Goal: Task Accomplishment & Management: Complete application form

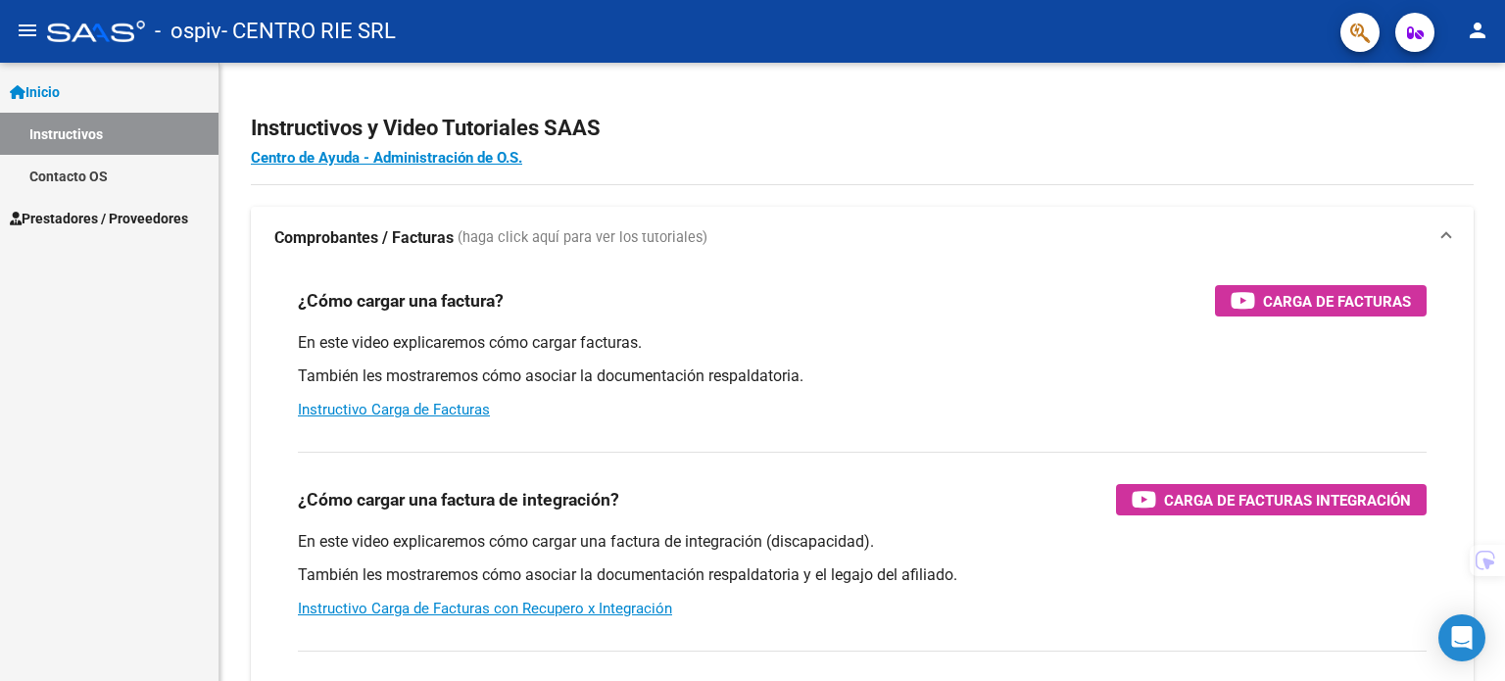
click at [145, 222] on span "Prestadores / Proveedores" at bounding box center [99, 219] width 178 height 22
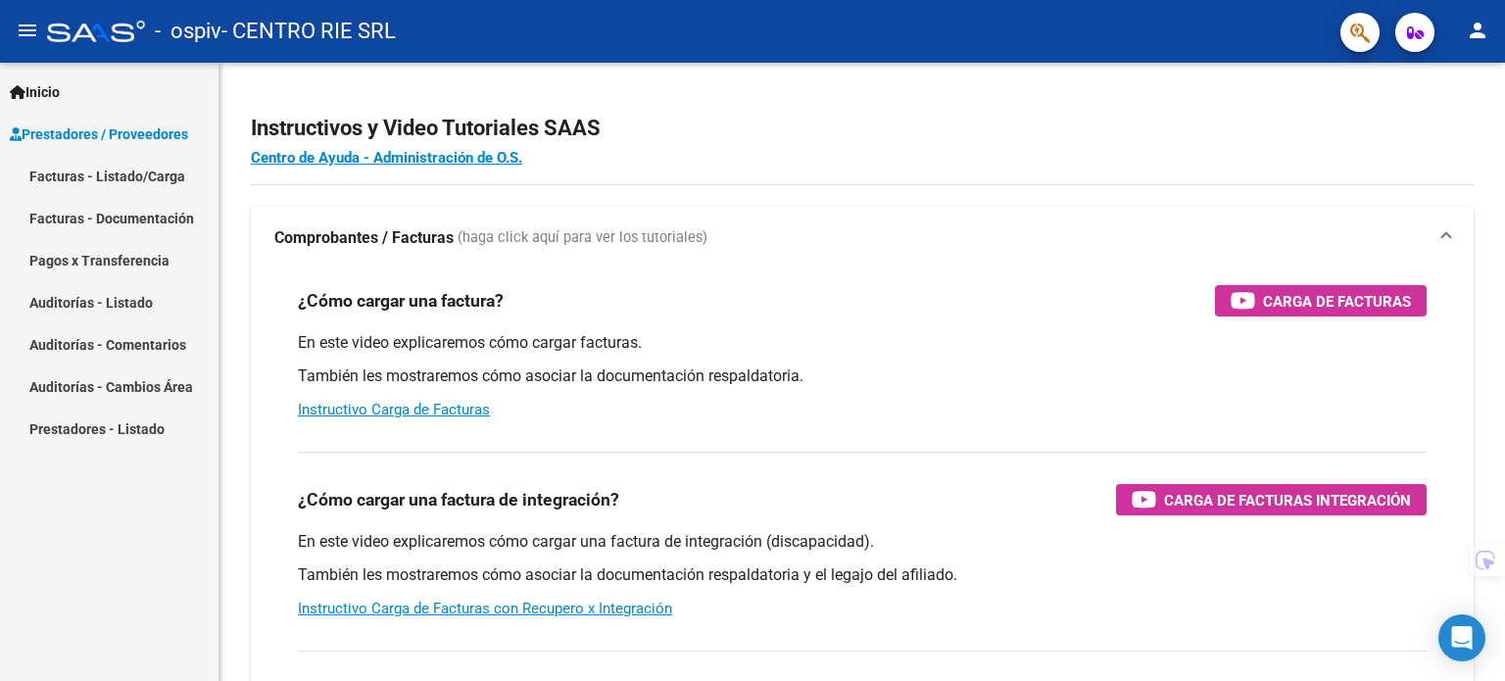
click at [132, 162] on link "Facturas - Listado/Carga" at bounding box center [109, 176] width 218 height 42
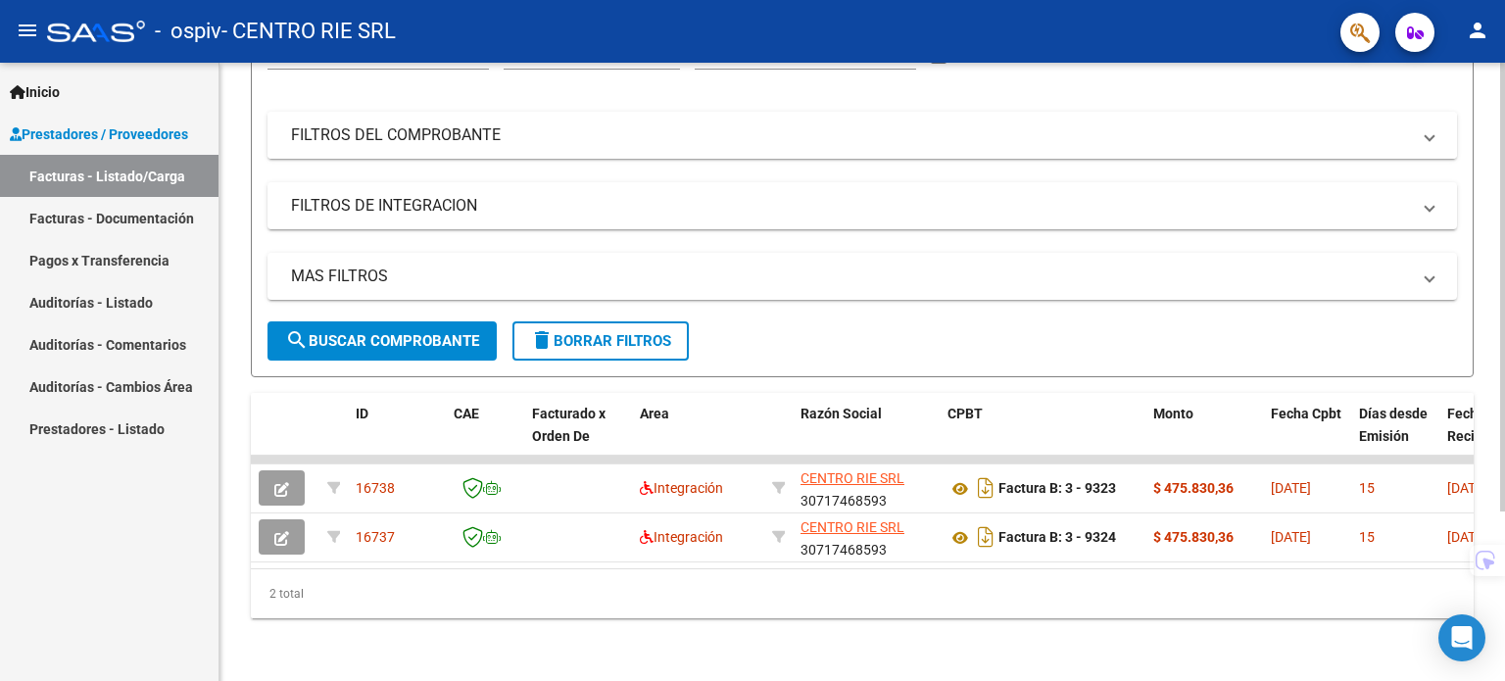
scroll to position [233, 0]
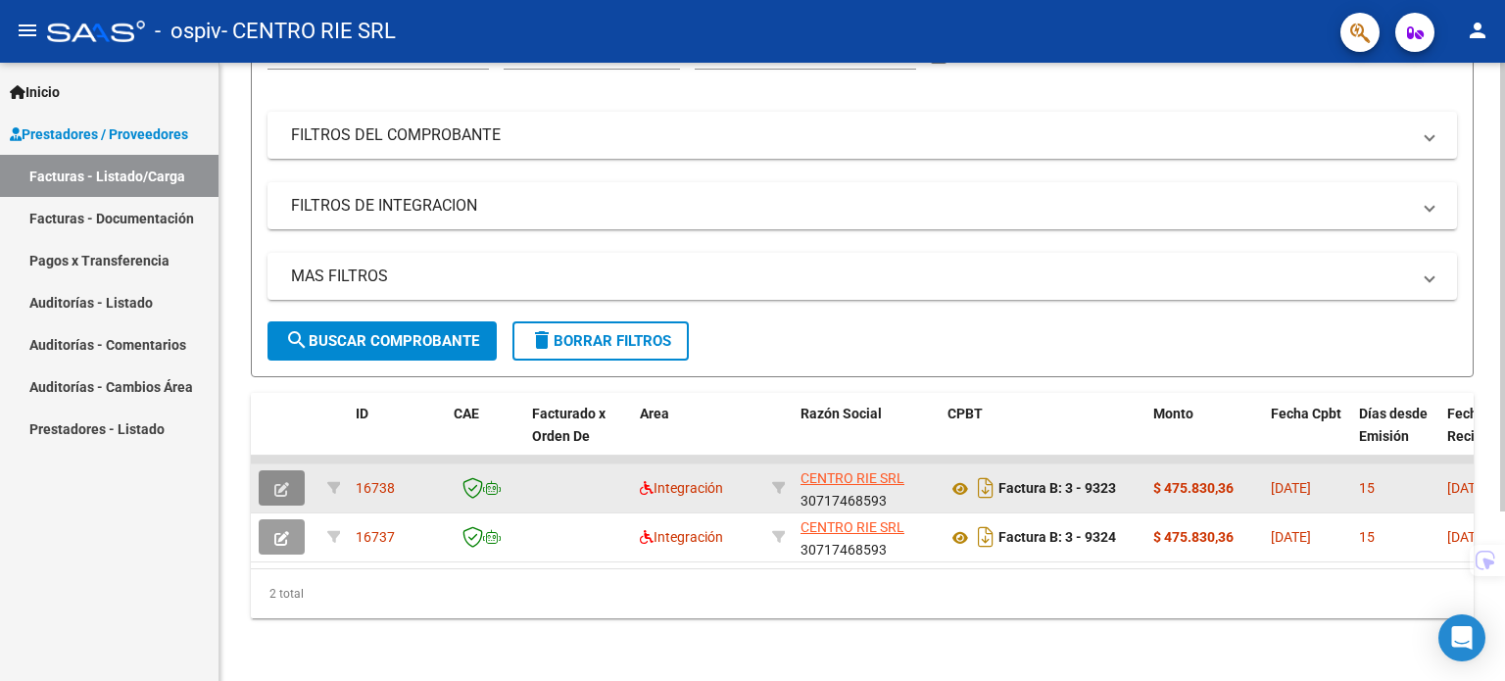
click at [284, 482] on icon "button" at bounding box center [281, 489] width 15 height 15
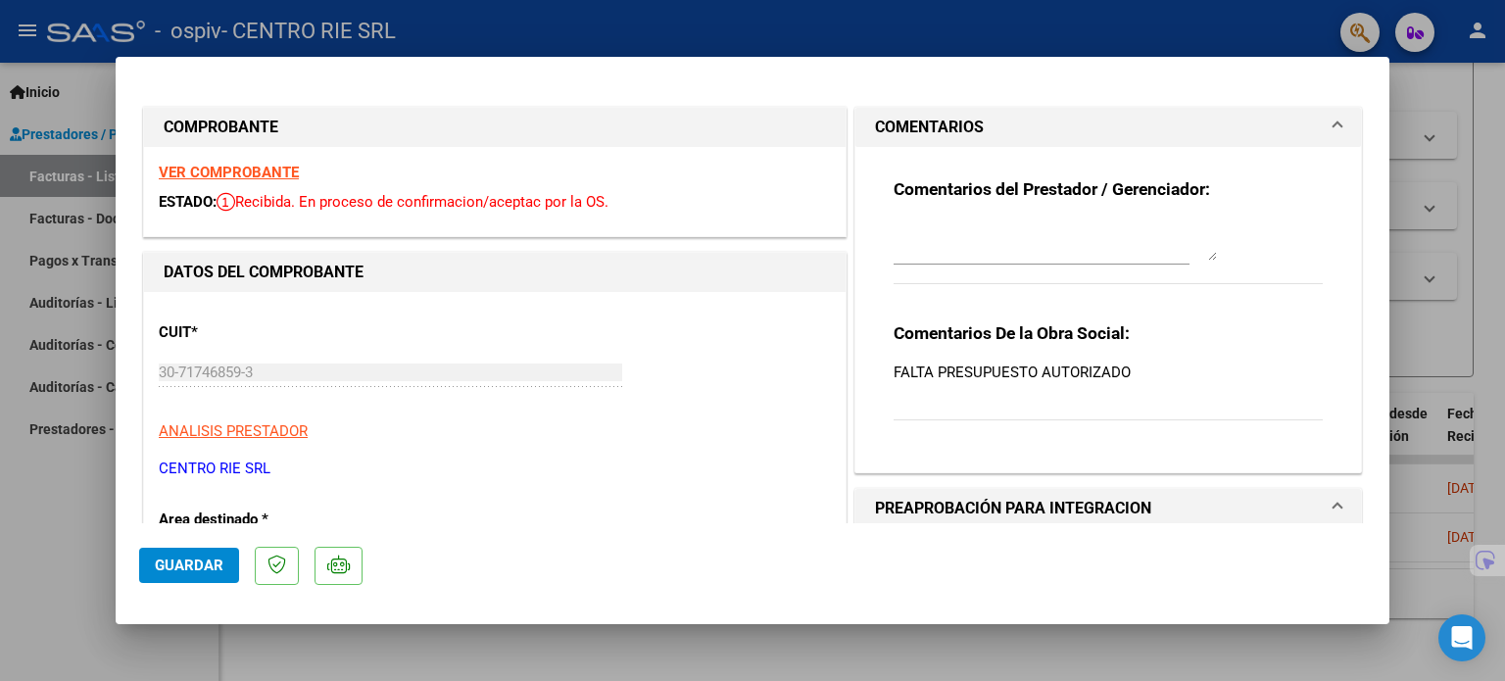
click at [47, 471] on div at bounding box center [752, 340] width 1505 height 681
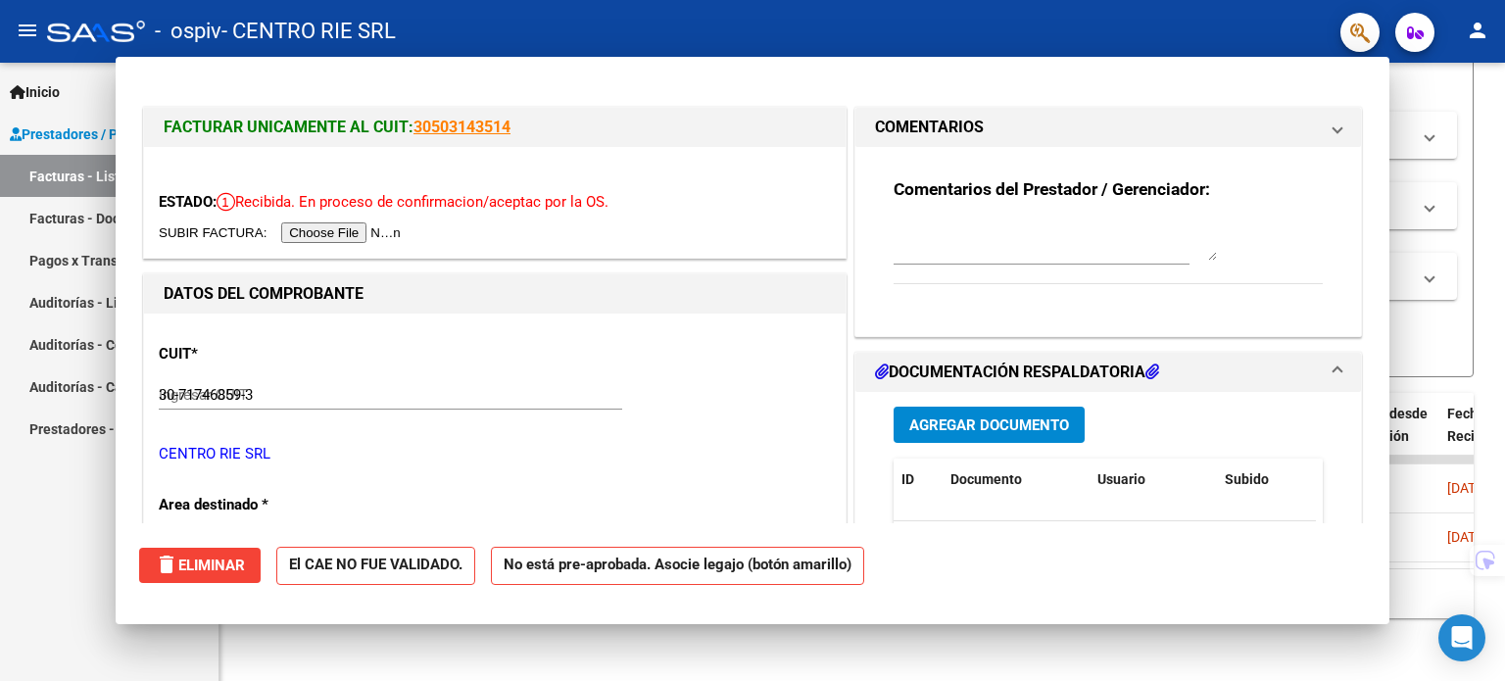
type input "$ 0,00"
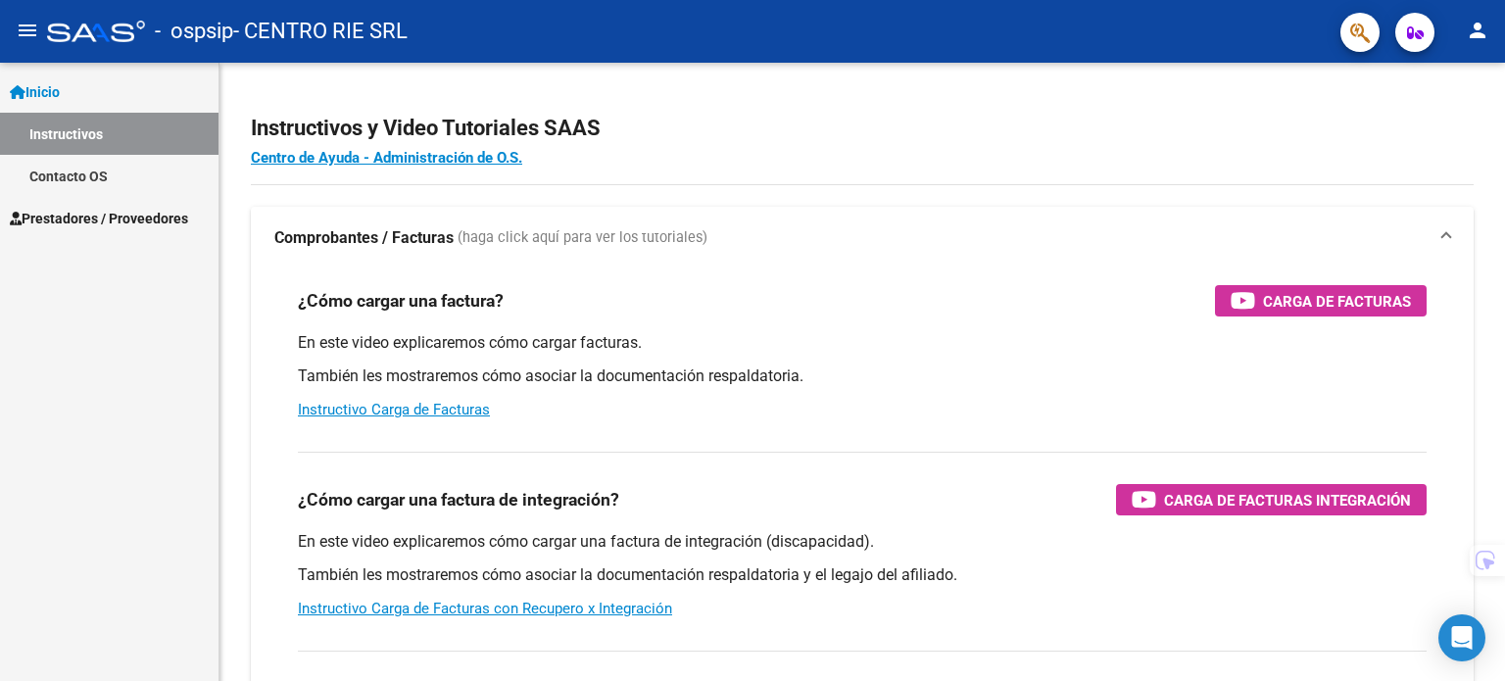
click at [62, 211] on span "Prestadores / Proveedores" at bounding box center [99, 219] width 178 height 22
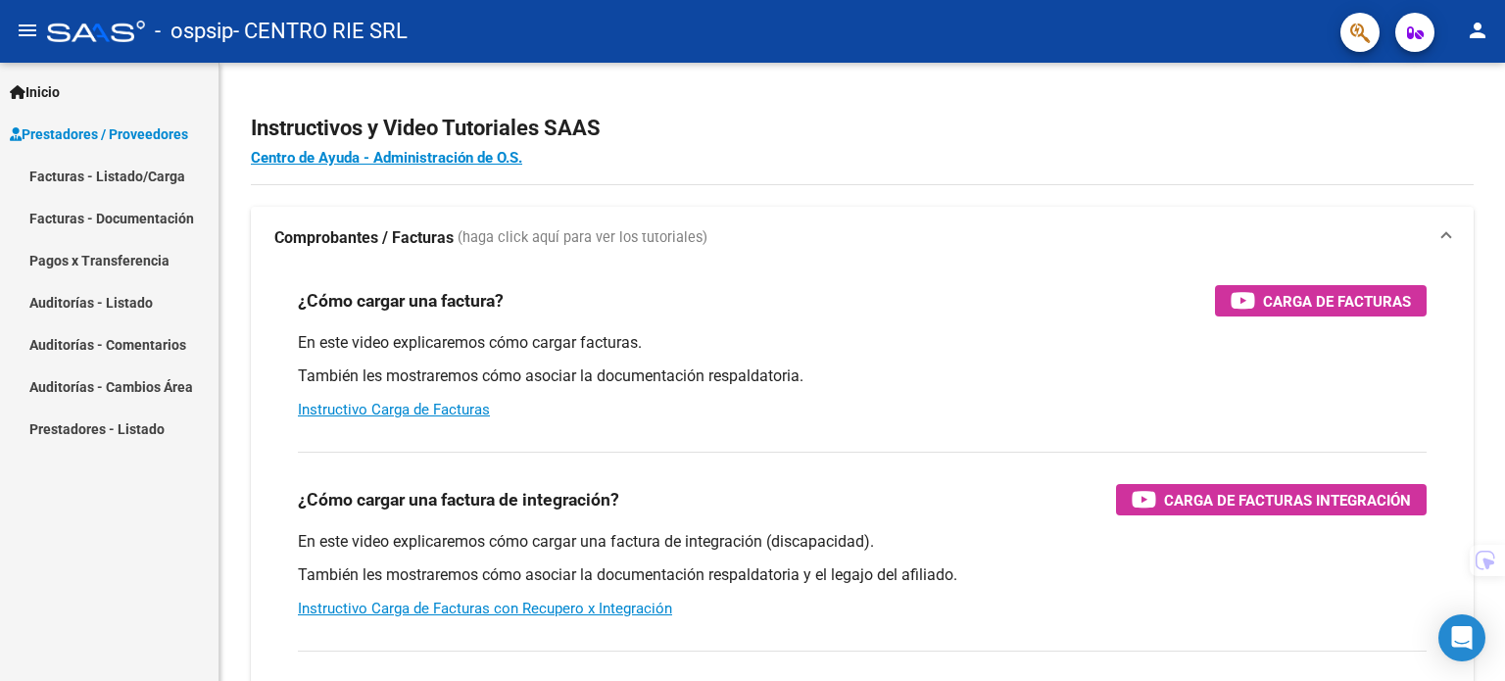
click at [118, 260] on link "Pagos x Transferencia" at bounding box center [109, 260] width 218 height 42
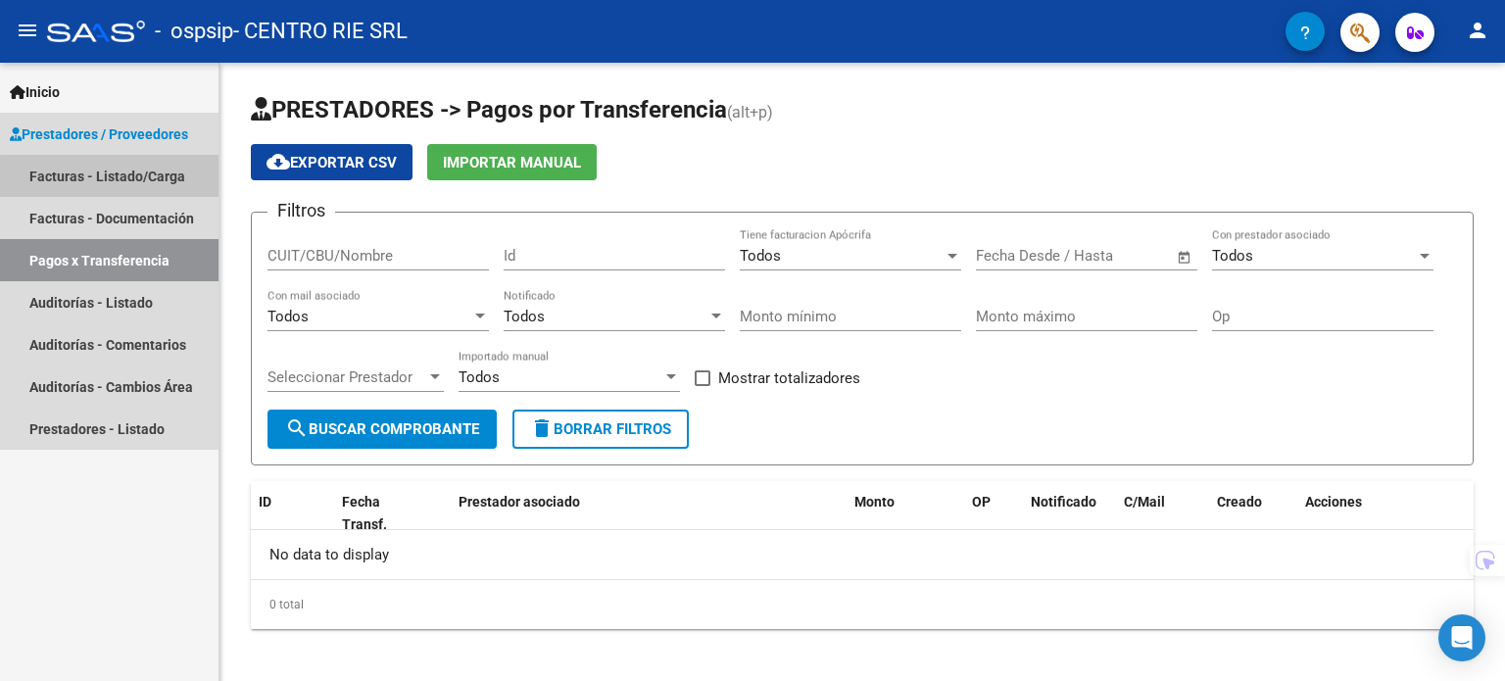
click at [124, 183] on link "Facturas - Listado/Carga" at bounding box center [109, 176] width 218 height 42
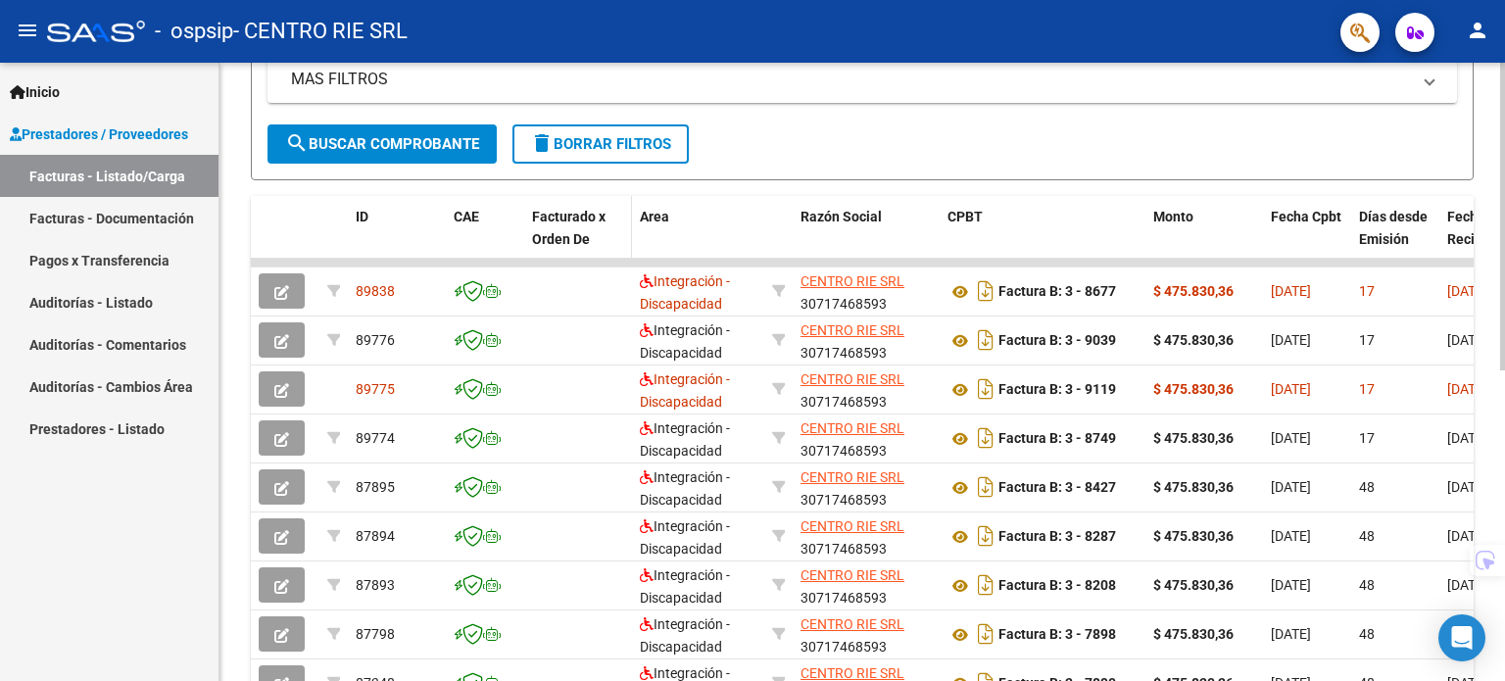
scroll to position [392, 0]
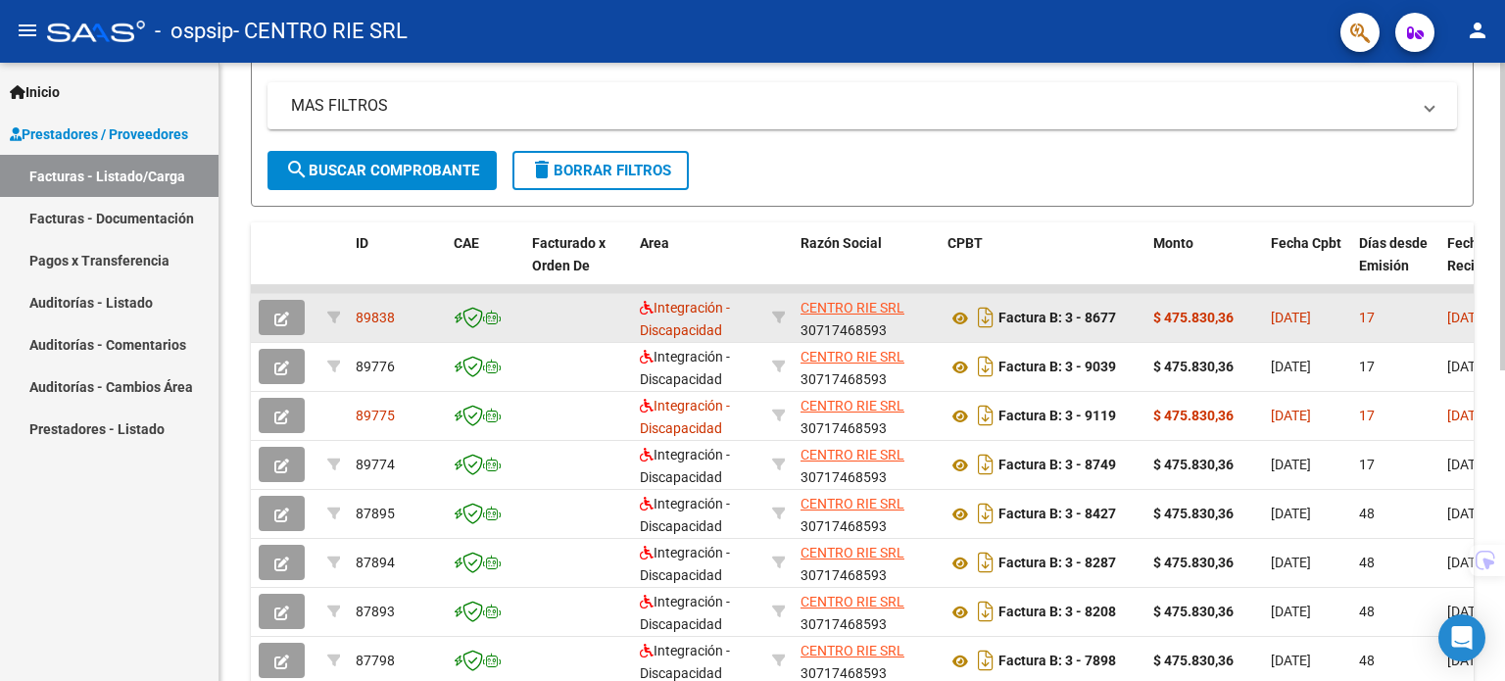
click at [284, 316] on icon "button" at bounding box center [281, 319] width 15 height 15
